Goal: Information Seeking & Learning: Learn about a topic

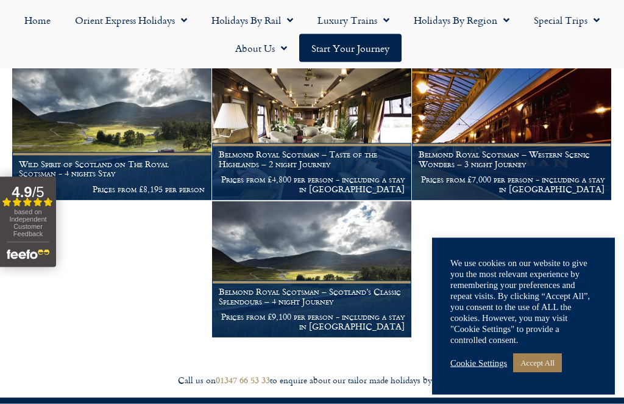
scroll to position [217, 0]
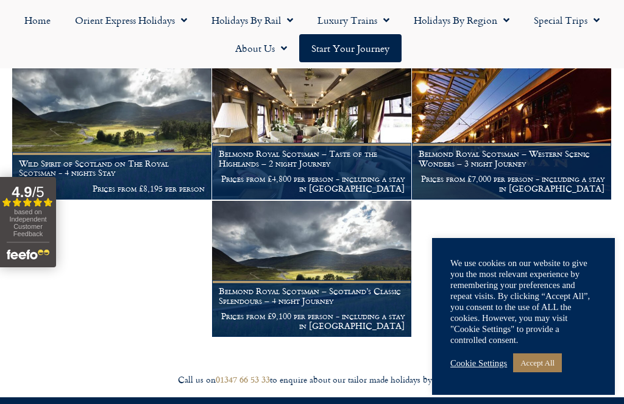
click at [550, 345] on div "We use cookies on our website to give you the most relevant experience by remem…" at bounding box center [523, 301] width 146 height 88
click at [545, 372] on link "Accept All" at bounding box center [537, 362] width 49 height 19
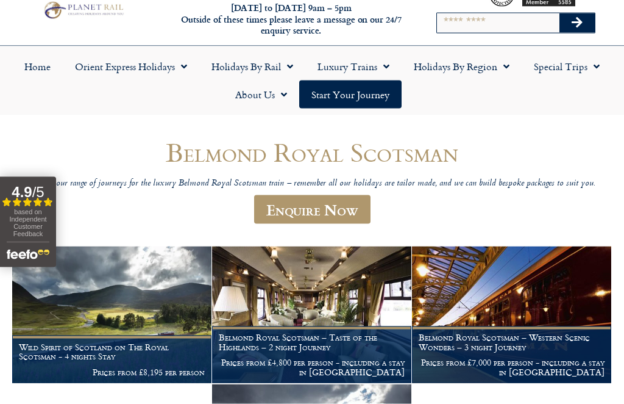
scroll to position [34, 0]
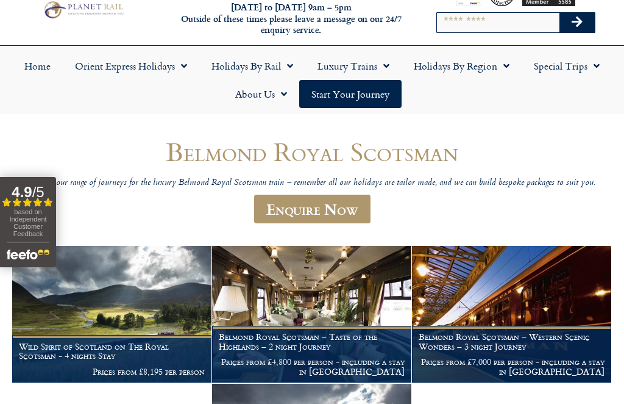
click at [586, 69] on link "Special Trips" at bounding box center [567, 66] width 90 height 28
click at [576, 99] on link "Latest Experiences" at bounding box center [565, 94] width 118 height 28
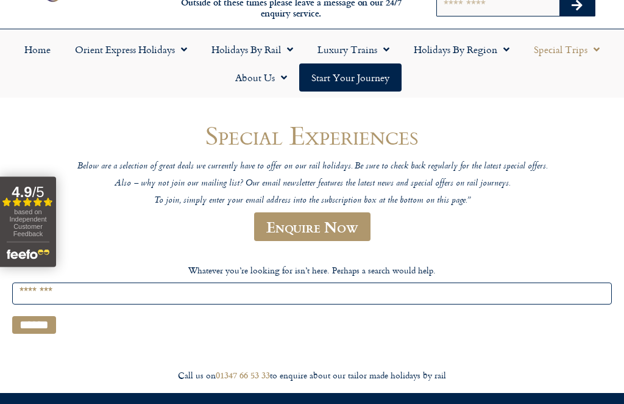
scroll to position [51, 0]
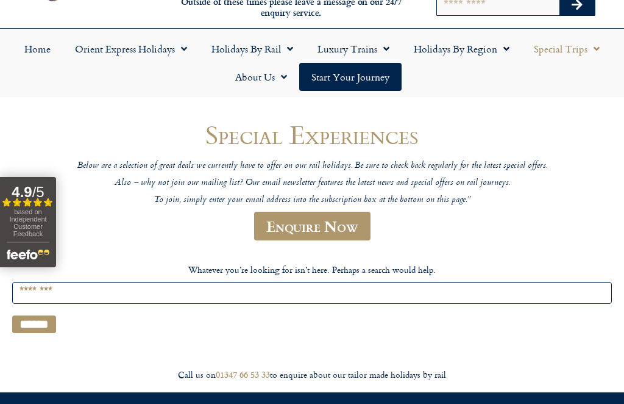
click at [72, 291] on input "Search for:" at bounding box center [312, 293] width 600 height 23
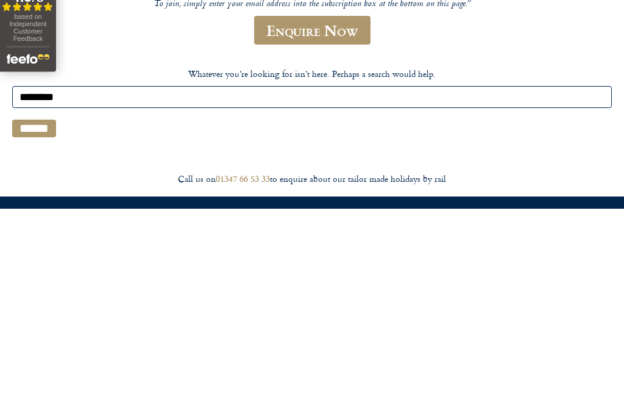
type input "********"
click at [38, 315] on input "******" at bounding box center [34, 324] width 44 height 18
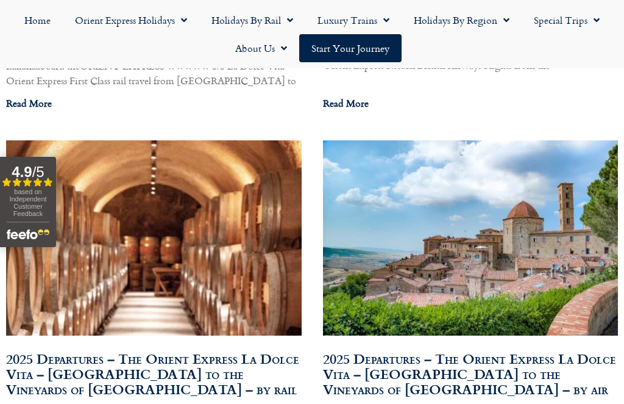
scroll to position [9239, 0]
